Goal: Find specific page/section: Find specific page/section

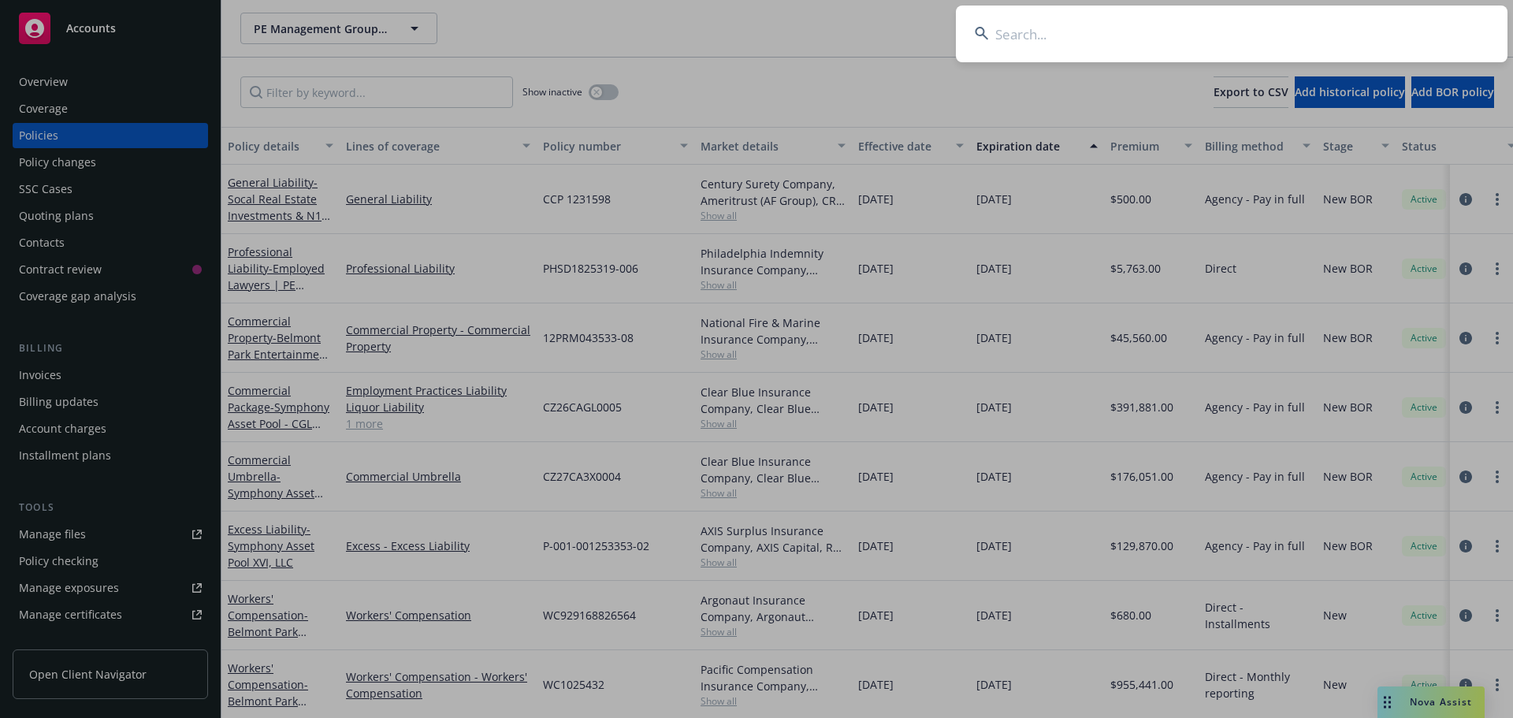
click at [1062, 37] on input at bounding box center [1232, 34] width 552 height 57
click at [1012, 40] on input at bounding box center [1232, 34] width 552 height 57
paste input "SAWC667182"
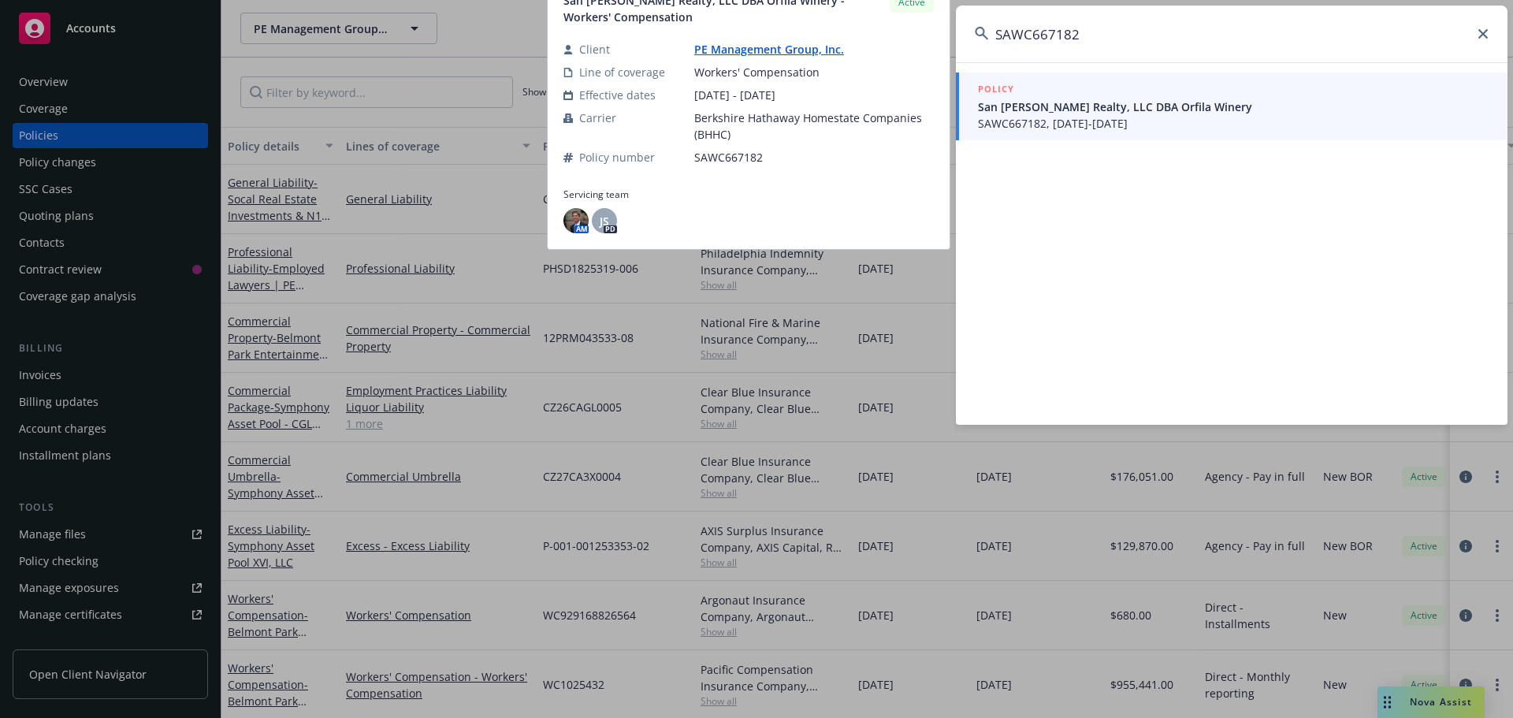
type input "SAWC667182"
click at [1073, 110] on span "San [PERSON_NAME] Realty, LLC DBA Orfila Winery" at bounding box center [1233, 107] width 511 height 17
